Goal: Navigation & Orientation: Find specific page/section

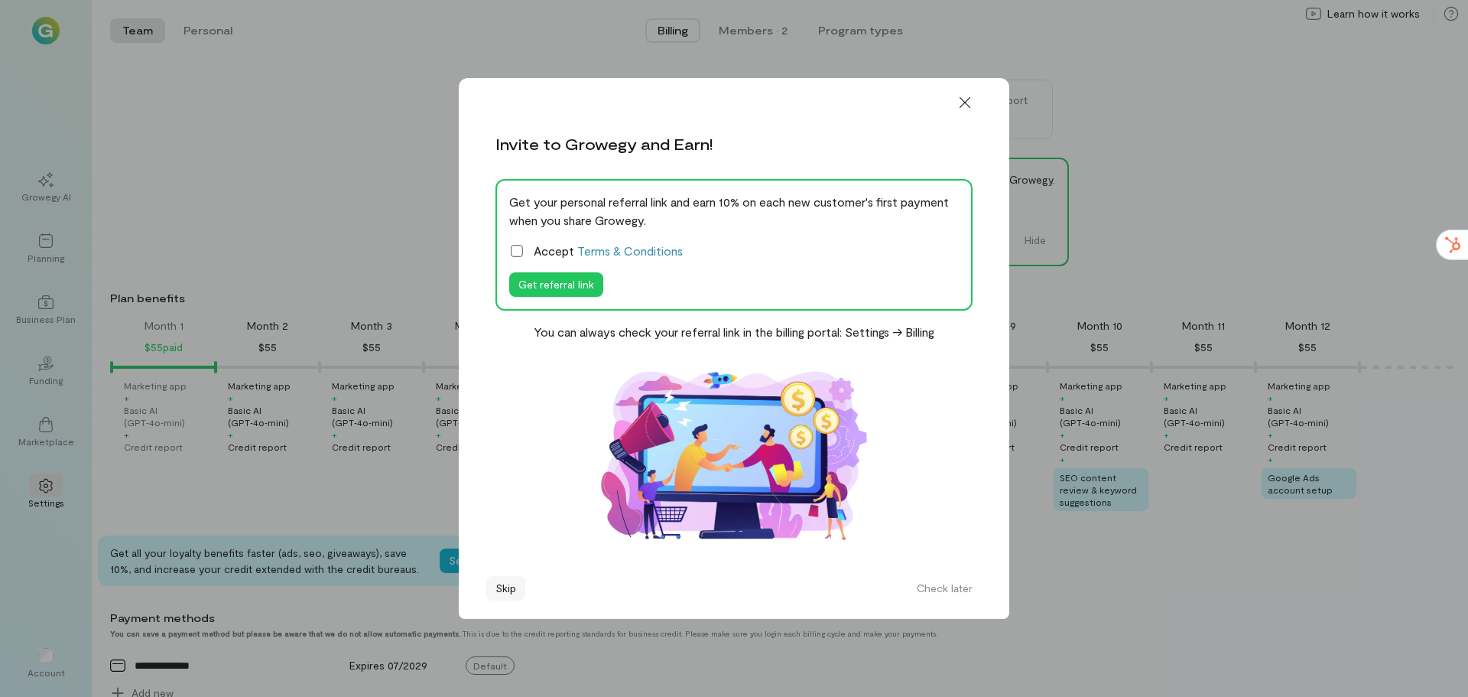
click at [504, 584] on button "Skip" at bounding box center [505, 588] width 39 height 24
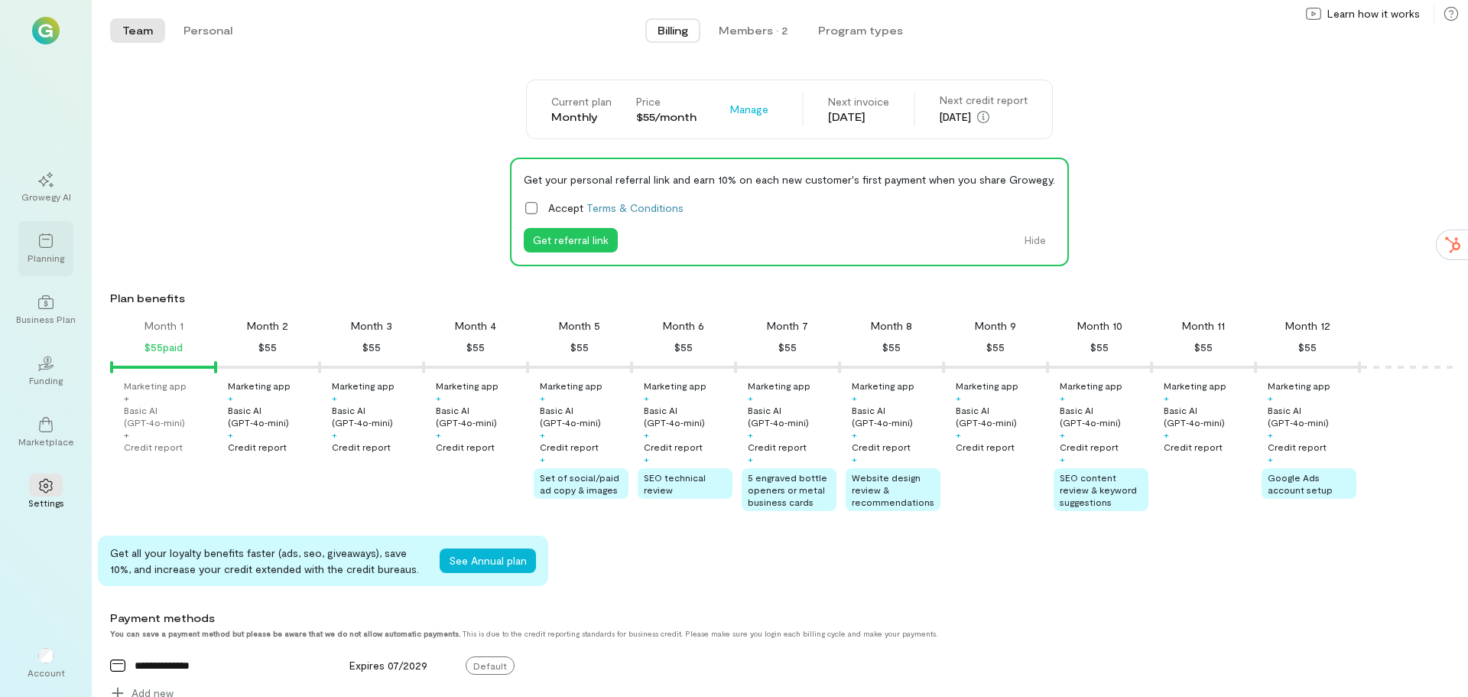
click at [45, 245] on icon at bounding box center [45, 240] width 15 height 15
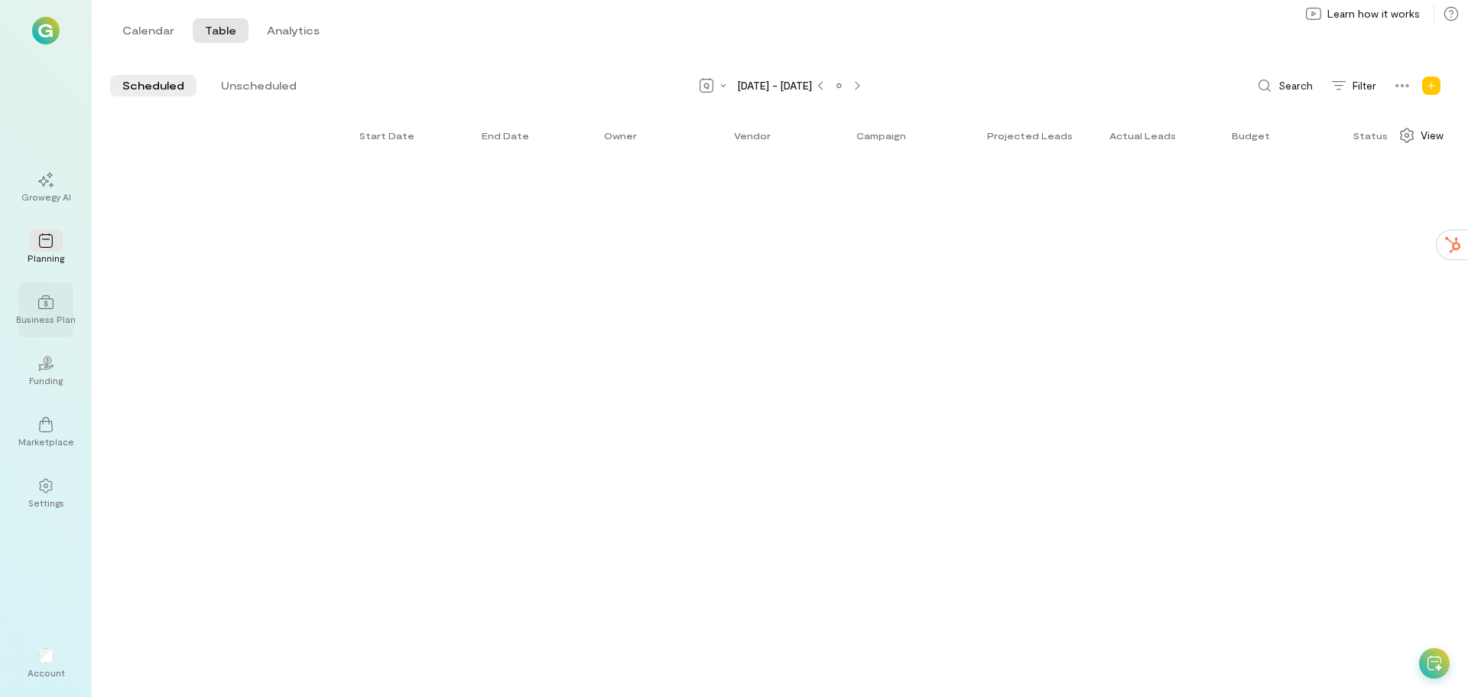
click at [48, 307] on icon at bounding box center [45, 301] width 15 height 15
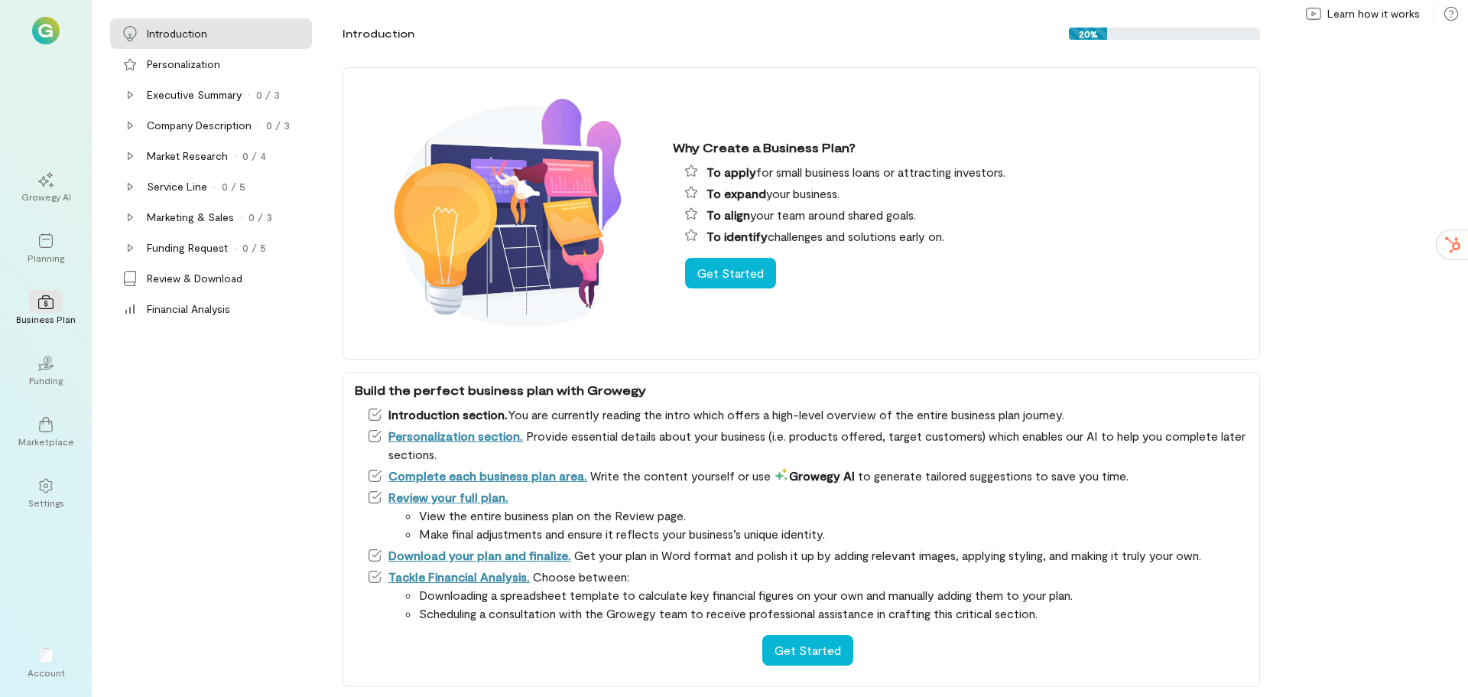
scroll to position [8, 0]
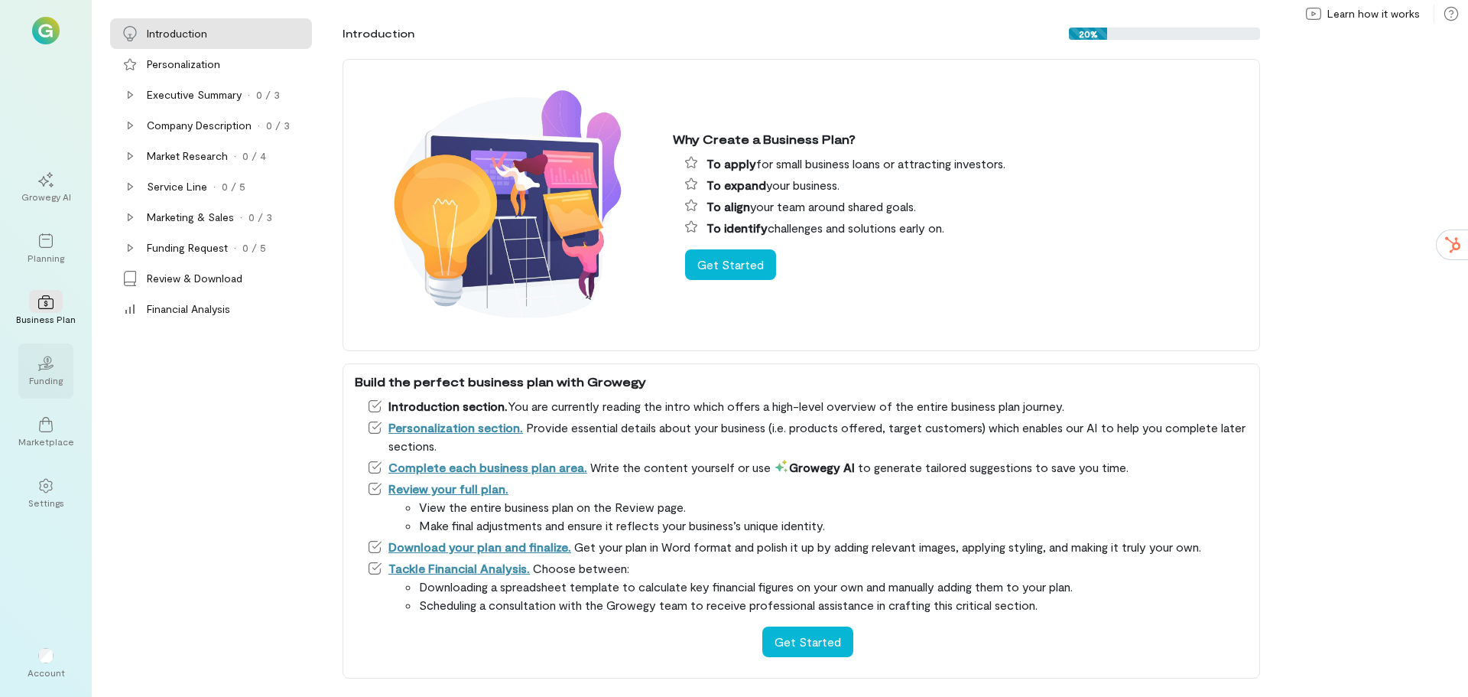
click at [48, 371] on div "02" at bounding box center [46, 362] width 34 height 23
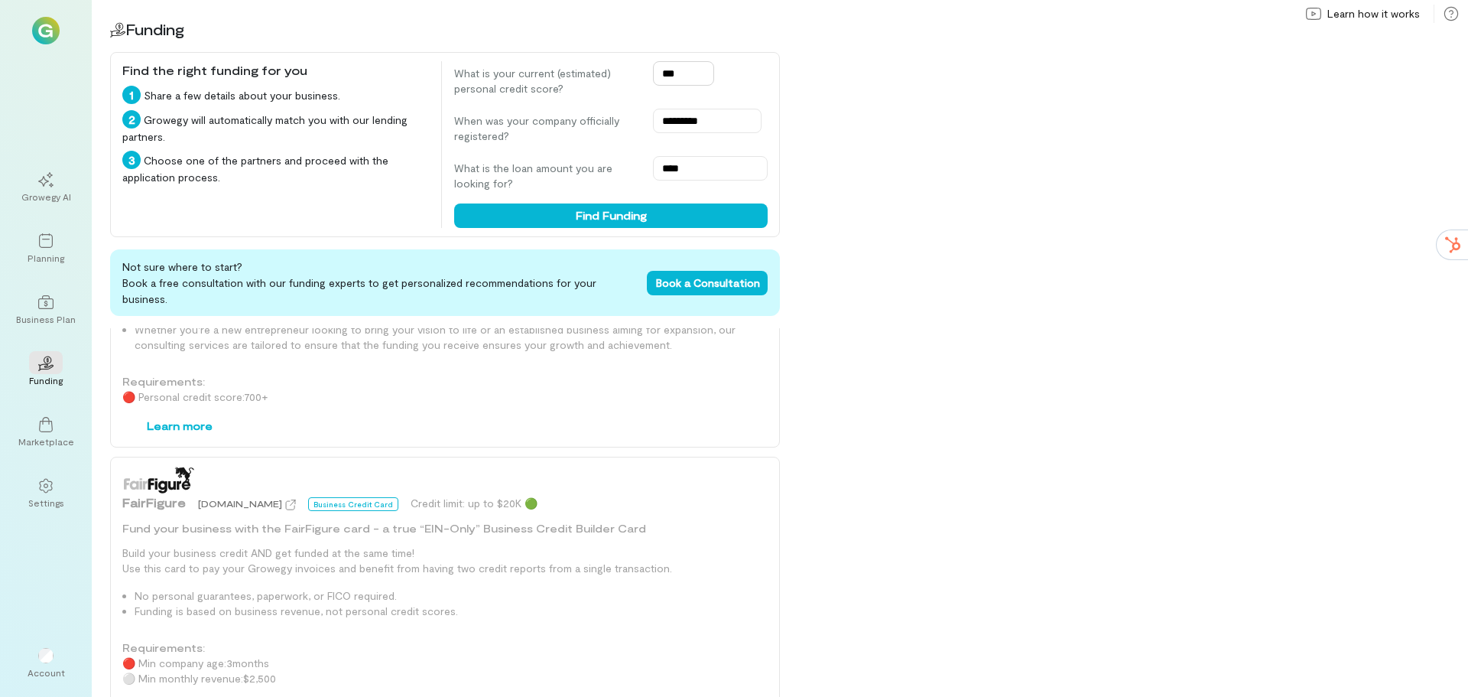
scroll to position [535, 0]
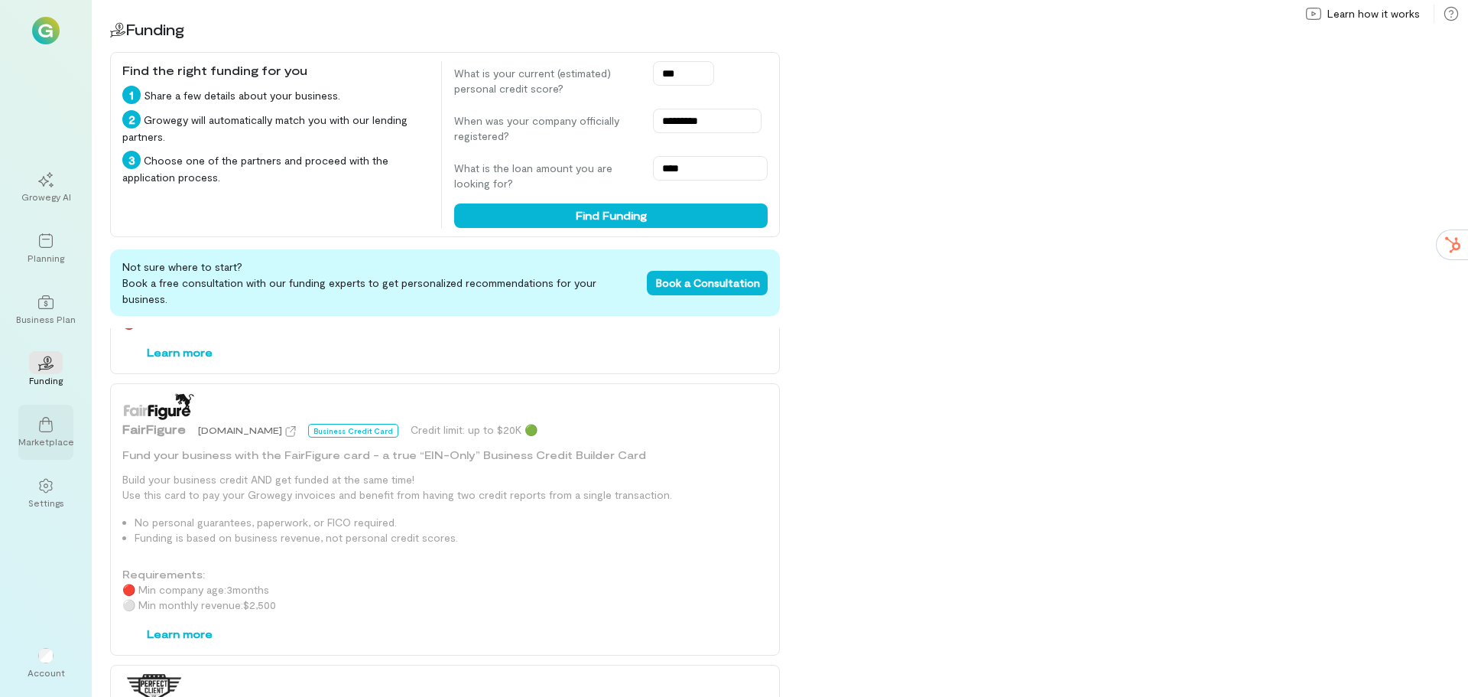
click at [46, 437] on div "Marketplace" at bounding box center [46, 441] width 56 height 12
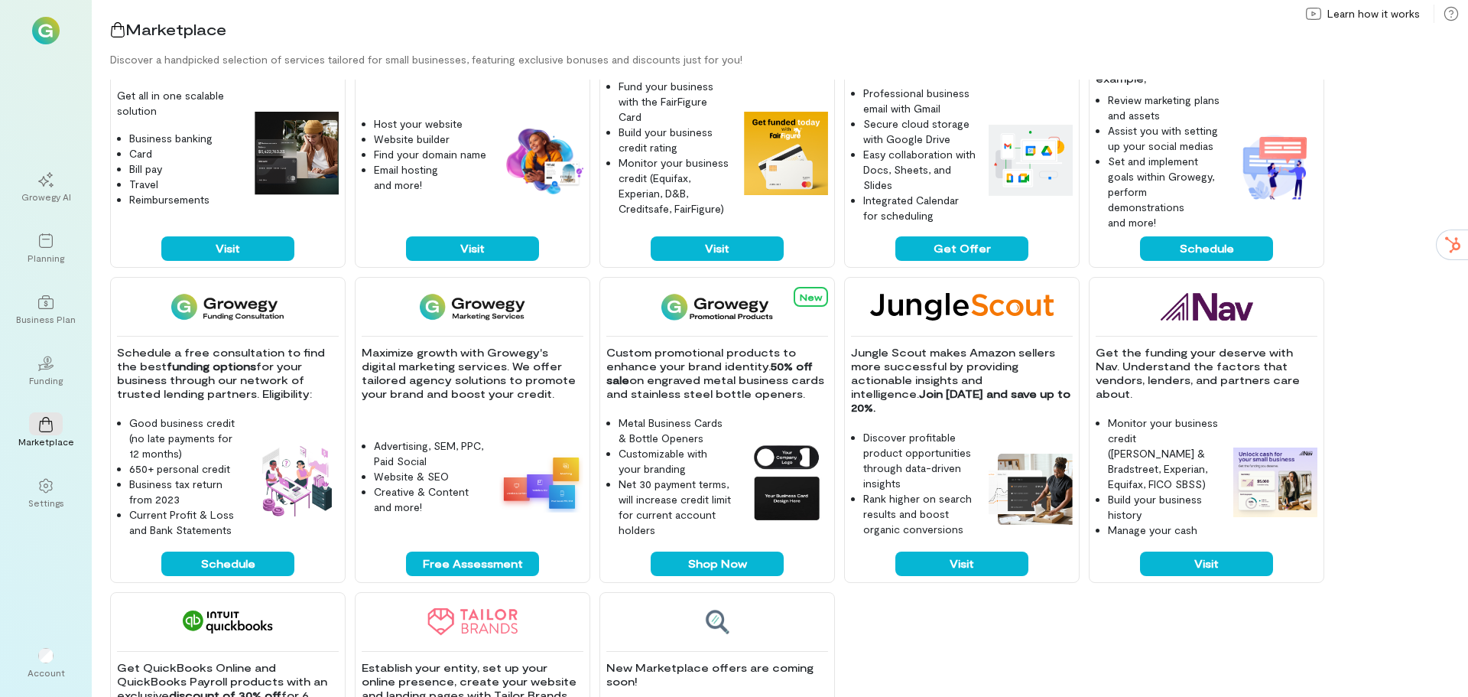
scroll to position [153, 0]
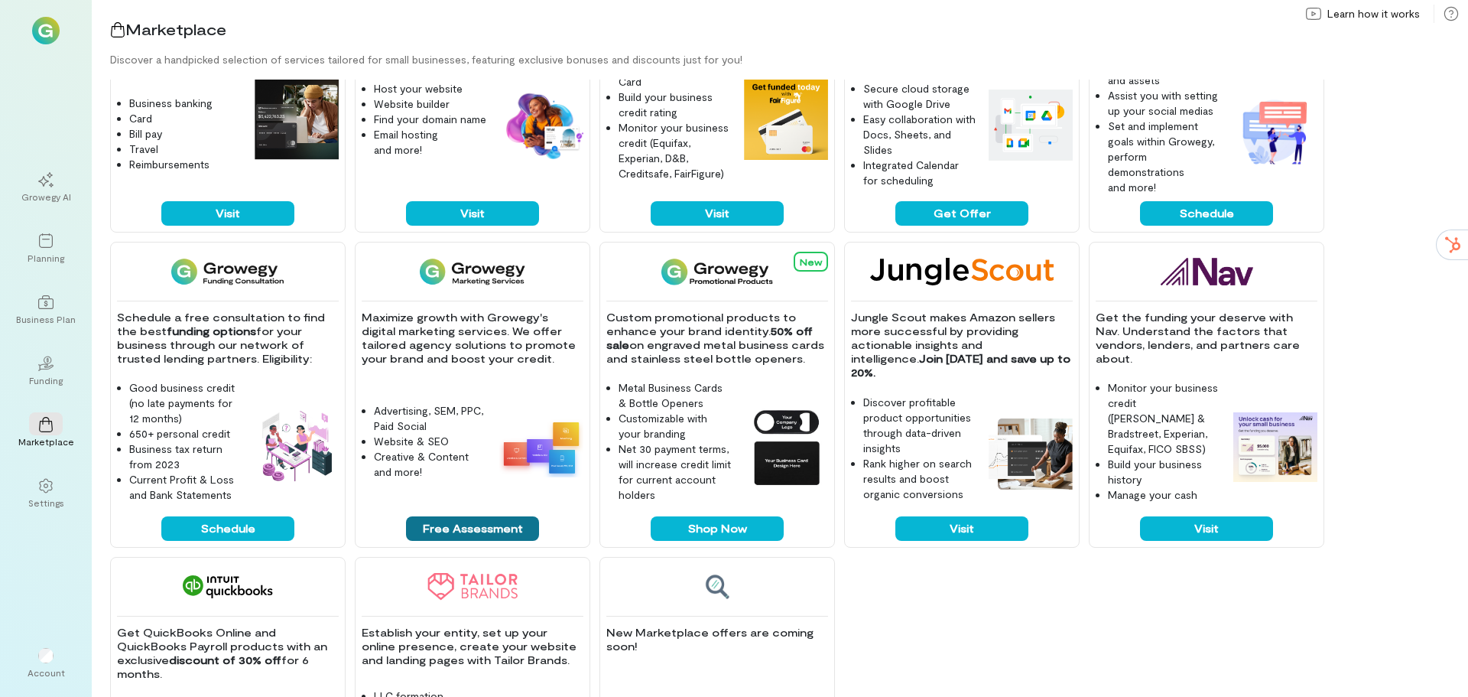
click at [455, 524] on button "Free Assessment" at bounding box center [472, 528] width 133 height 24
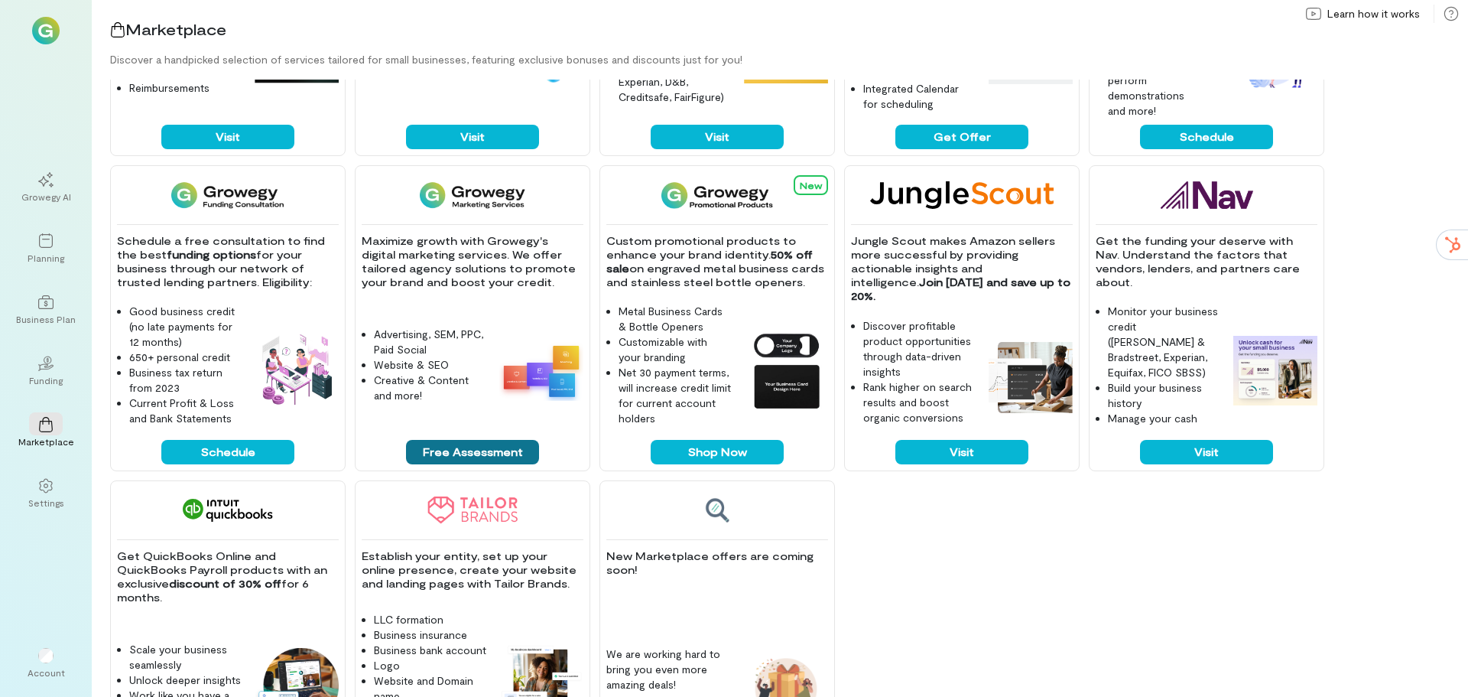
scroll to position [337, 0]
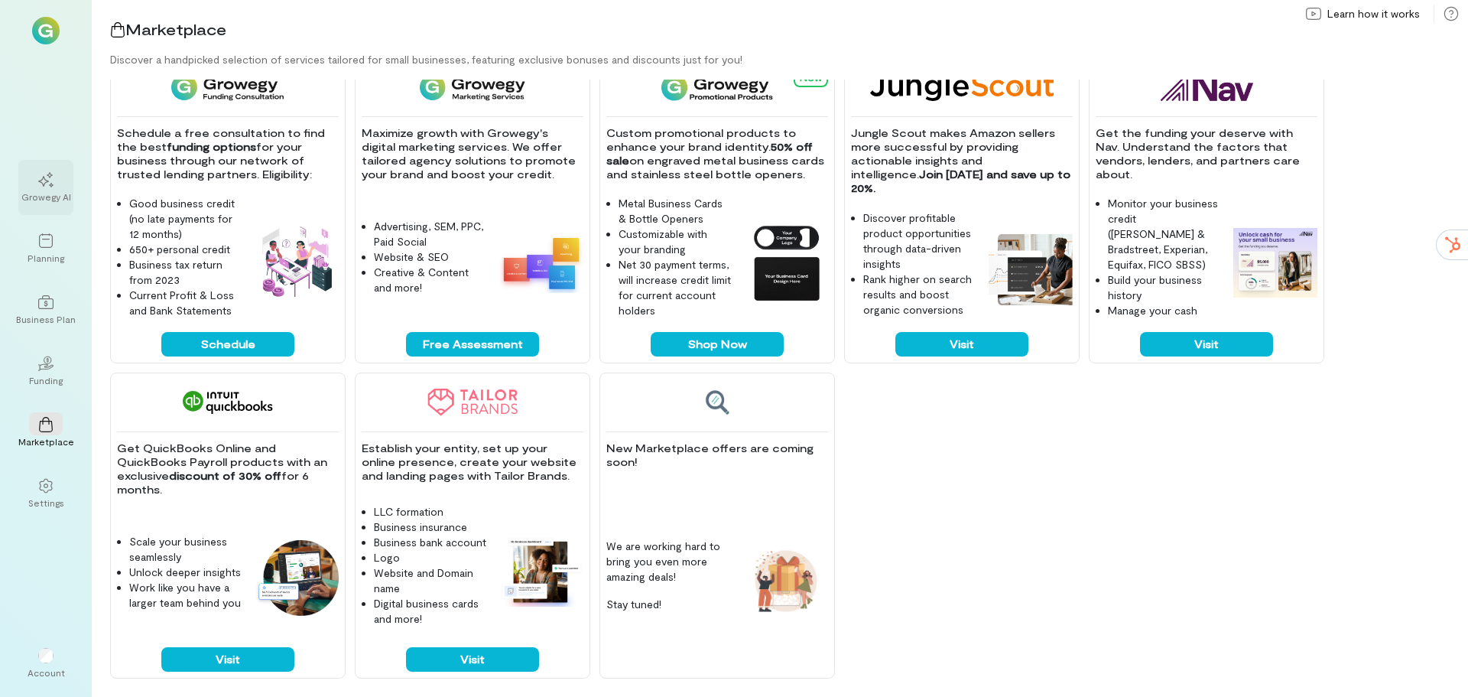
click at [47, 178] on icon at bounding box center [45, 179] width 15 height 15
